Goal: Task Accomplishment & Management: Use online tool/utility

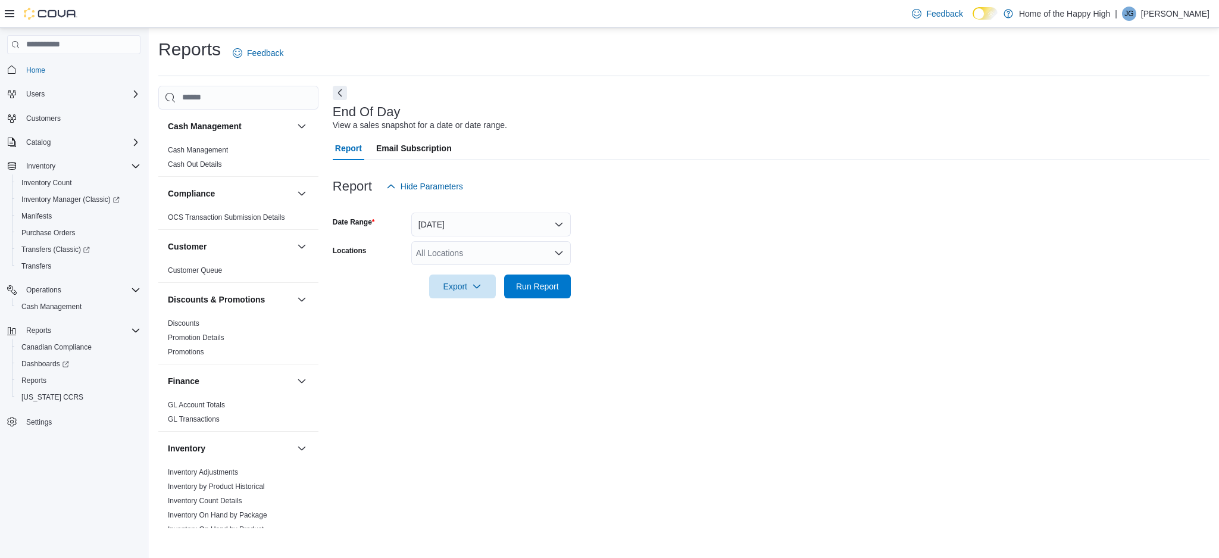
scroll to position [496, 0]
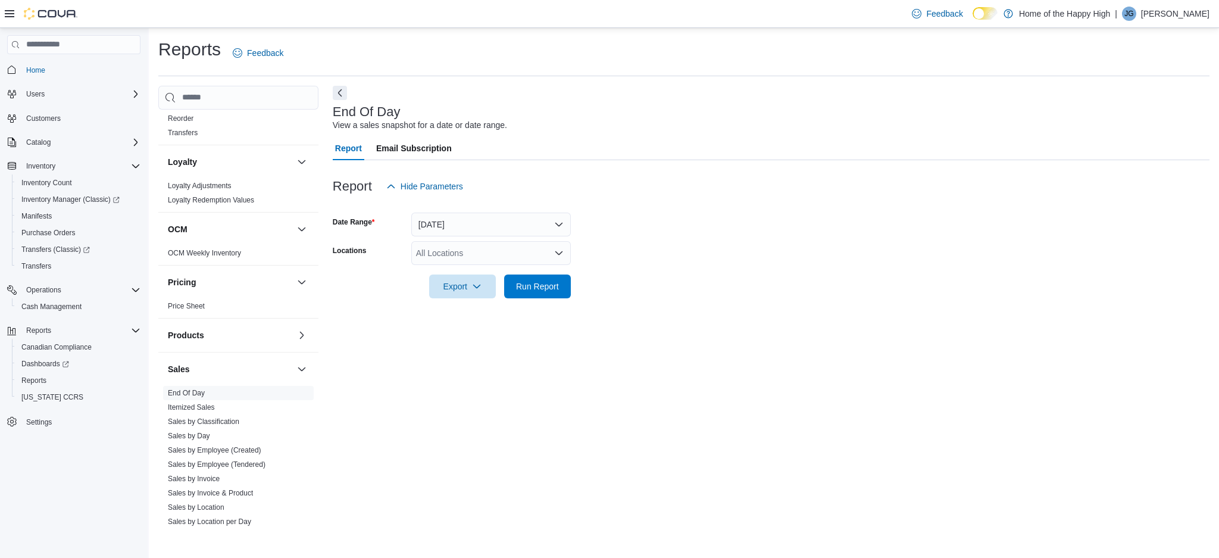
click at [458, 258] on div "All Locations" at bounding box center [491, 253] width 160 height 24
type input "***"
click at [473, 275] on span "Orangeville - Broadway - Fire & Flower" at bounding box center [532, 273] width 143 height 12
drag, startPoint x: 641, startPoint y: 247, endPoint x: 601, endPoint y: 265, distance: 43.2
click at [635, 250] on form "Date Range [DATE] Locations [GEOGRAPHIC_DATA] - [GEOGRAPHIC_DATA] - Fire & Flow…" at bounding box center [771, 248] width 877 height 100
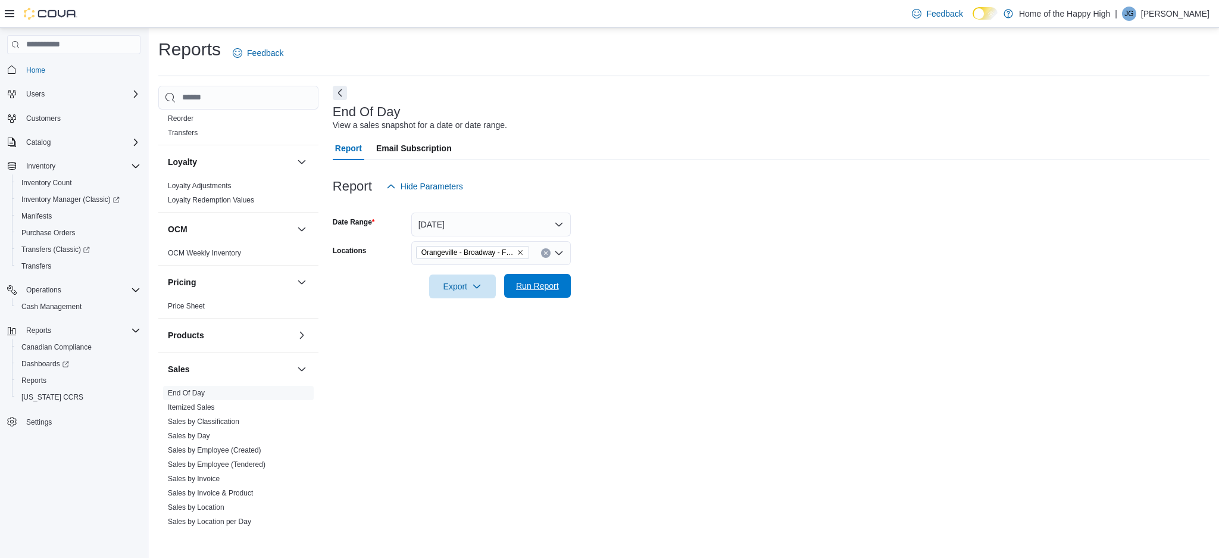
click at [546, 285] on span "Run Report" at bounding box center [537, 286] width 43 height 12
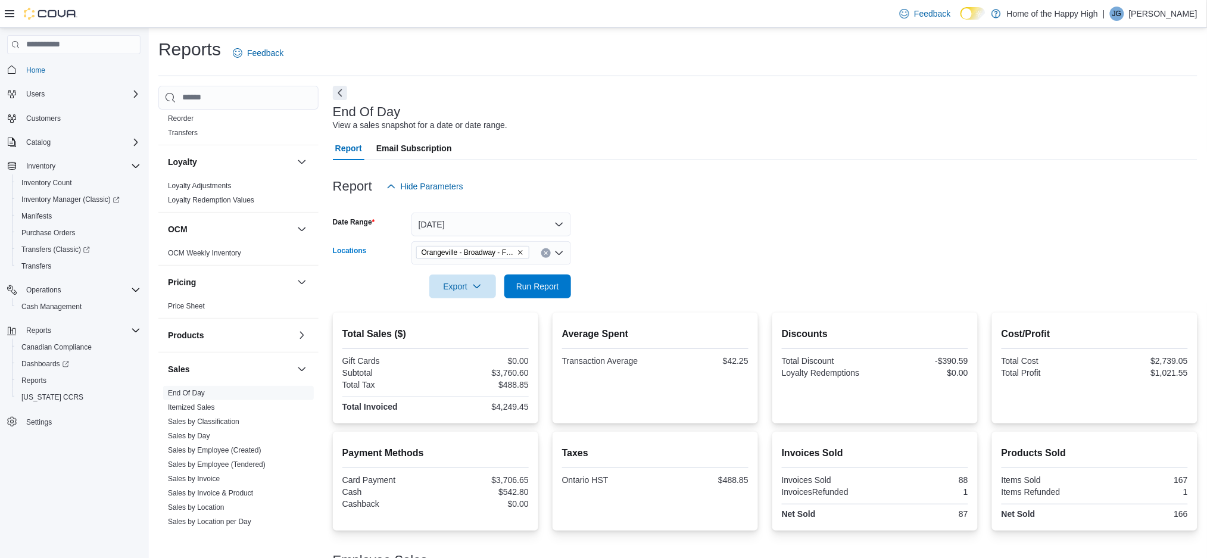
click at [520, 254] on icon "Remove Orangeville - Broadway - Fire & Flower from selection in this group" at bounding box center [520, 252] width 7 height 7
type input "***"
click at [511, 280] on button "Georgetown - [GEOGRAPHIC_DATA] - Fire & Flower" at bounding box center [491, 273] width 160 height 17
click at [633, 238] on form "Date Range [DATE] Locations [GEOGRAPHIC_DATA] - [GEOGRAPHIC_DATA] - Fire & Flow…" at bounding box center [765, 248] width 864 height 100
click at [555, 279] on span "Run Report" at bounding box center [537, 286] width 52 height 24
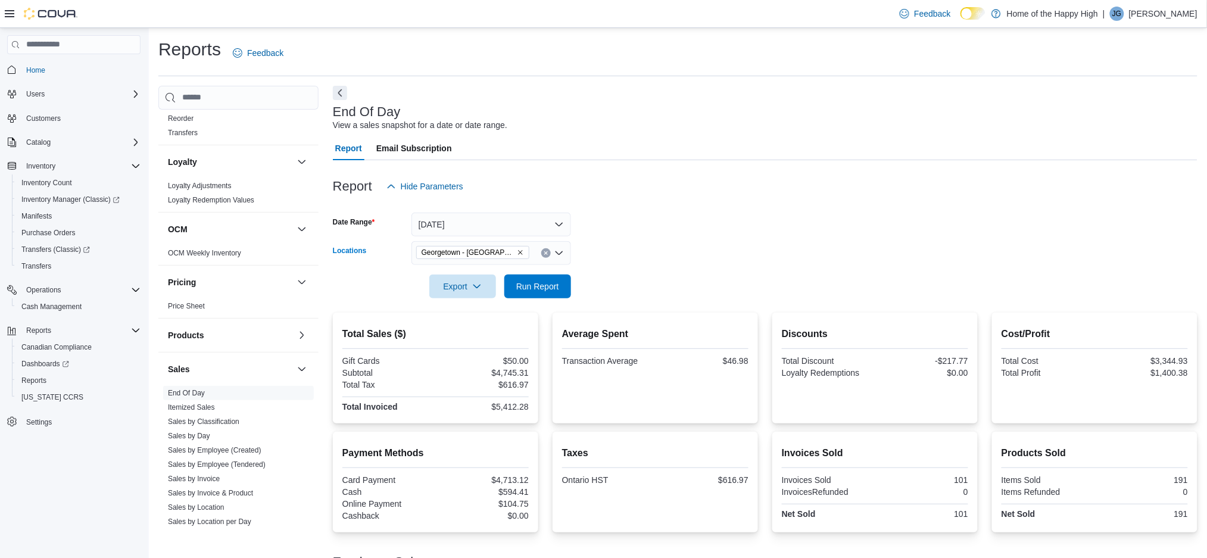
click at [519, 253] on icon "Remove Georgetown - Mountainview - Fire & Flower from selection in this group" at bounding box center [520, 252] width 5 height 5
type input "***"
click at [513, 270] on span "Orangeville - Broadway - Fire & Flower" at bounding box center [532, 273] width 143 height 12
drag, startPoint x: 632, startPoint y: 261, endPoint x: 611, endPoint y: 263, distance: 20.4
click at [620, 263] on form "Date Range [DATE] Locations [GEOGRAPHIC_DATA] - [GEOGRAPHIC_DATA] - Fire & Flow…" at bounding box center [765, 248] width 864 height 100
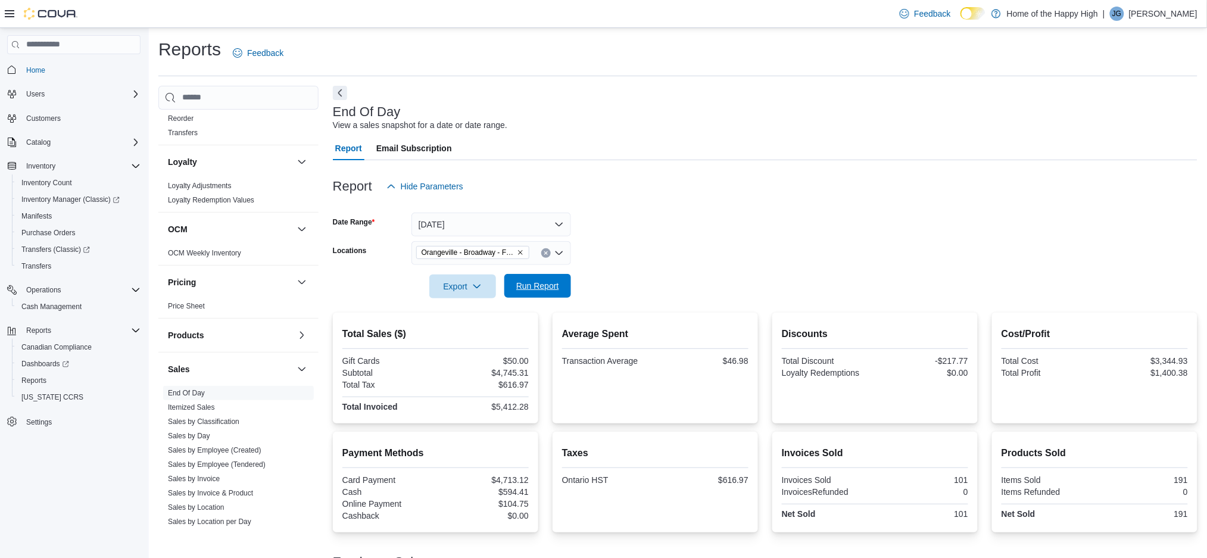
click at [564, 294] on button "Run Report" at bounding box center [537, 286] width 67 height 24
click at [541, 279] on span "Run Report" at bounding box center [537, 286] width 52 height 24
click at [224, 421] on link "Sales by Classification" at bounding box center [203, 421] width 71 height 8
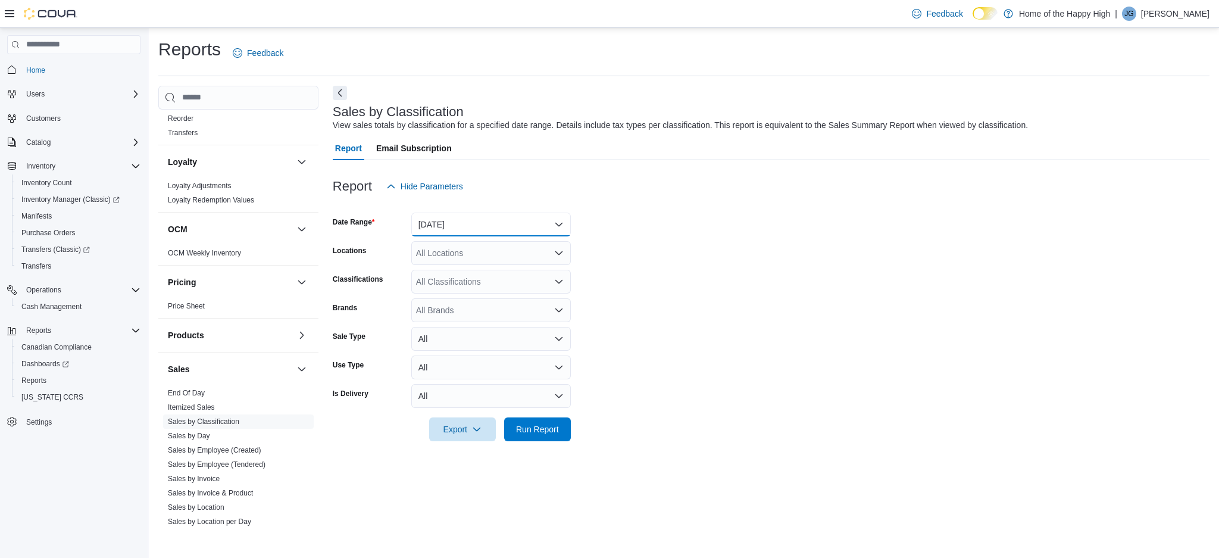
click at [496, 222] on button "[DATE]" at bounding box center [491, 225] width 160 height 24
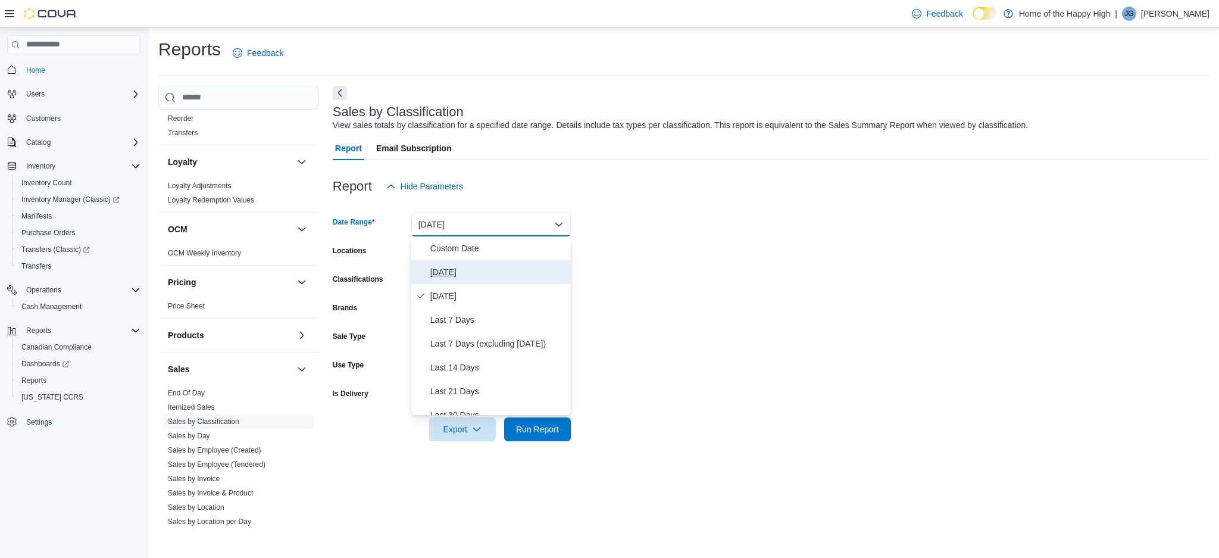
click at [473, 266] on span "[DATE]" at bounding box center [498, 272] width 136 height 14
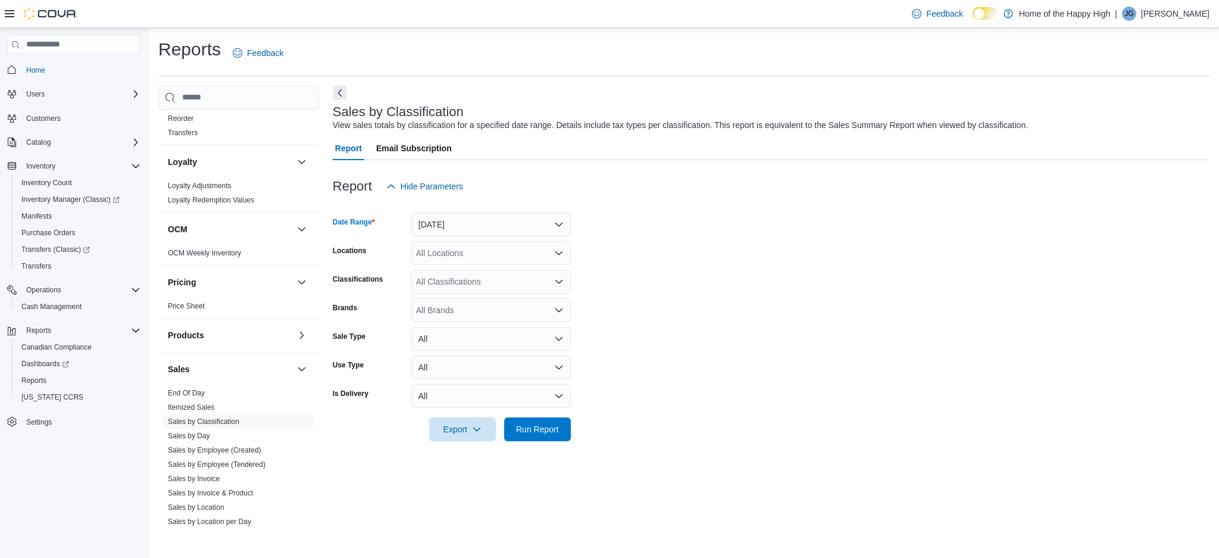
click at [468, 254] on div "All Locations" at bounding box center [491, 253] width 160 height 24
type input "***"
click at [477, 273] on span "Orangeville - Broadway - Fire & Flower" at bounding box center [532, 273] width 143 height 12
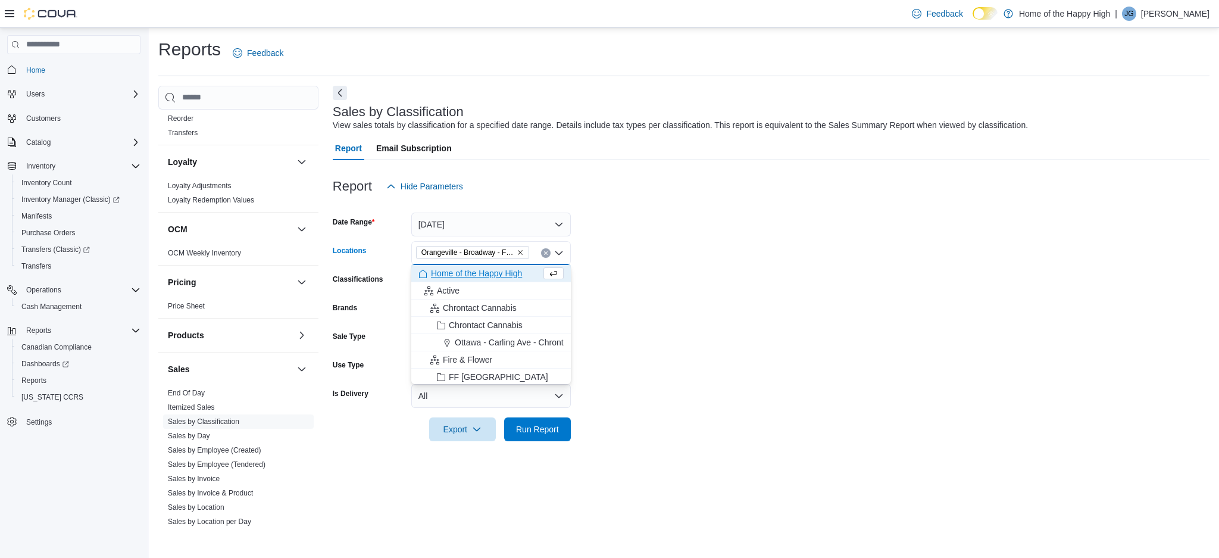
click at [599, 287] on form "Date Range [DATE] Locations [GEOGRAPHIC_DATA] - [GEOGRAPHIC_DATA] - Fire & Flow…" at bounding box center [771, 319] width 877 height 243
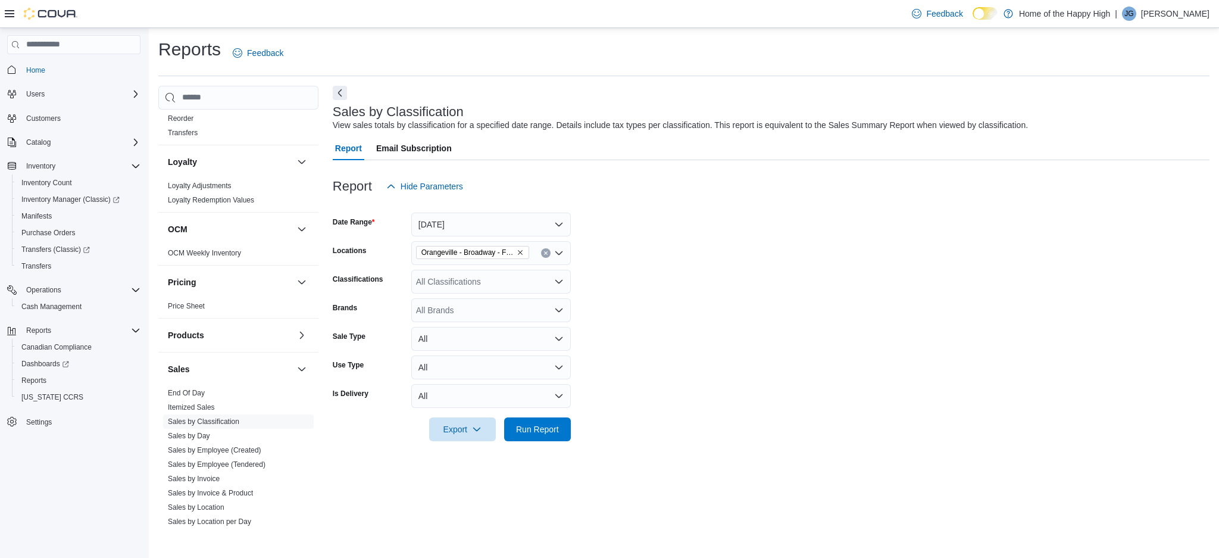
click at [510, 287] on div "All Classifications" at bounding box center [491, 282] width 160 height 24
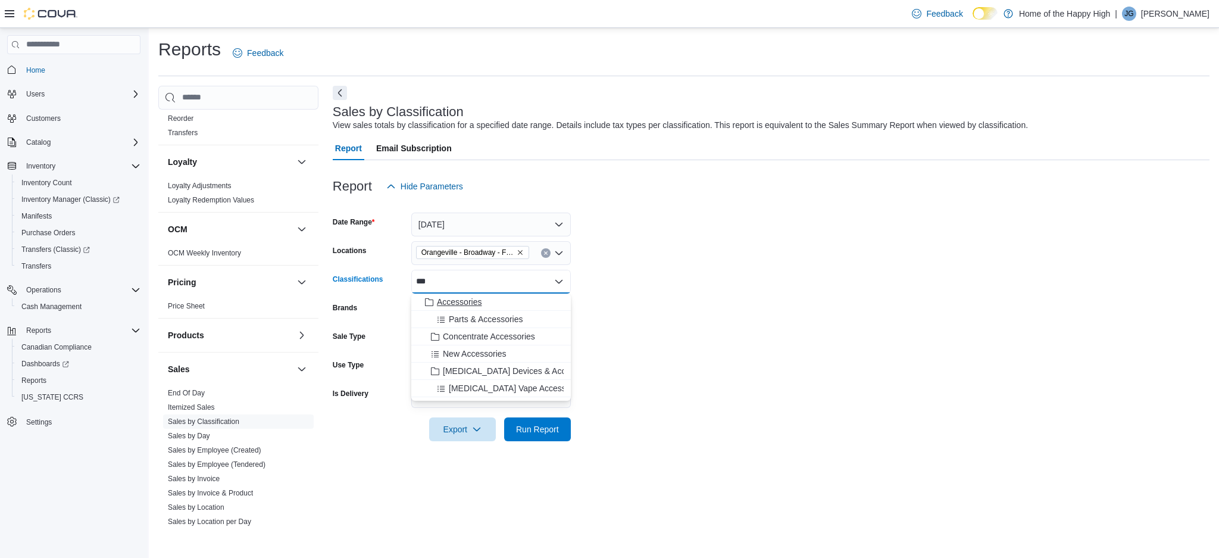
type input "***"
click at [470, 300] on span "Accessories" at bounding box center [459, 302] width 45 height 12
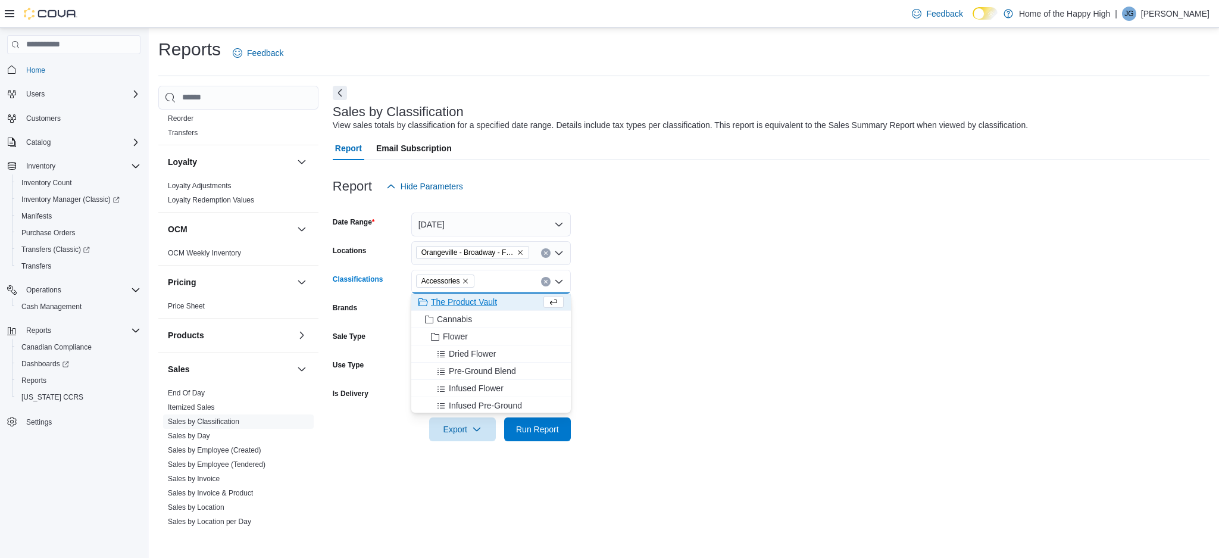
click at [617, 311] on form "Date Range [DATE] Locations [GEOGRAPHIC_DATA] - [GEOGRAPHIC_DATA] - Fire & Flow…" at bounding box center [771, 319] width 877 height 243
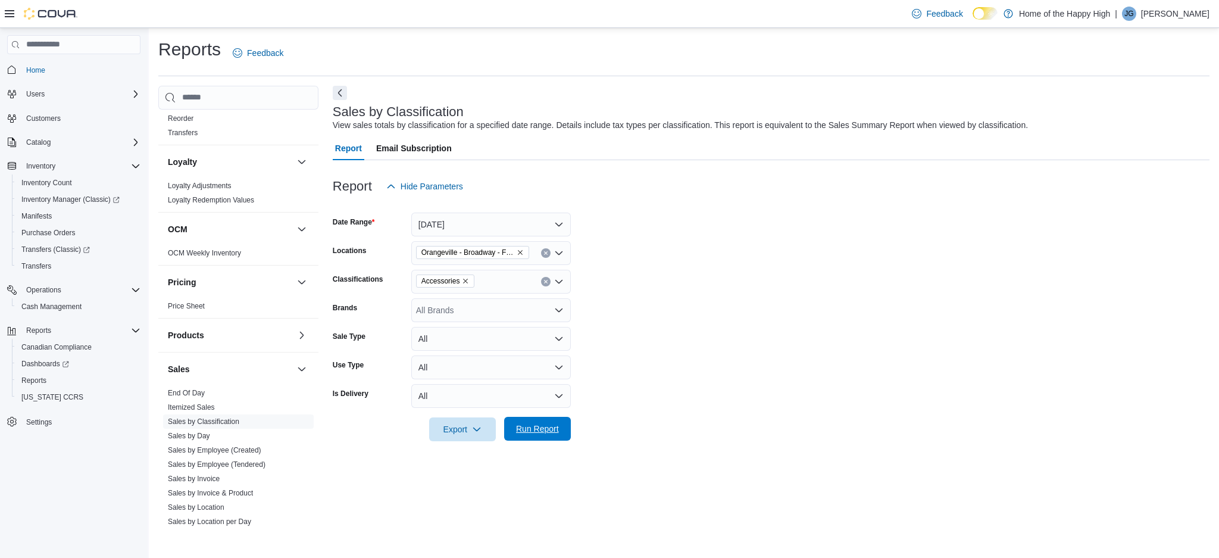
click at [524, 428] on span "Run Report" at bounding box center [537, 429] width 43 height 12
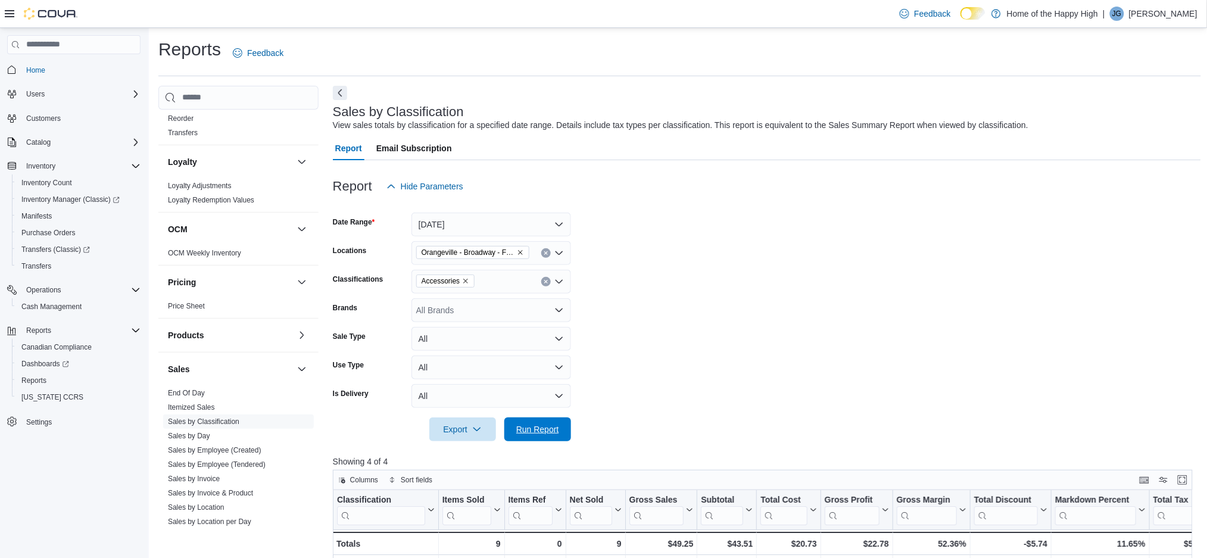
click at [546, 417] on div "Export Run Report" at bounding box center [452, 429] width 238 height 24
click at [546, 429] on span "Run Report" at bounding box center [537, 429] width 43 height 12
